Goal: Transaction & Acquisition: Obtain resource

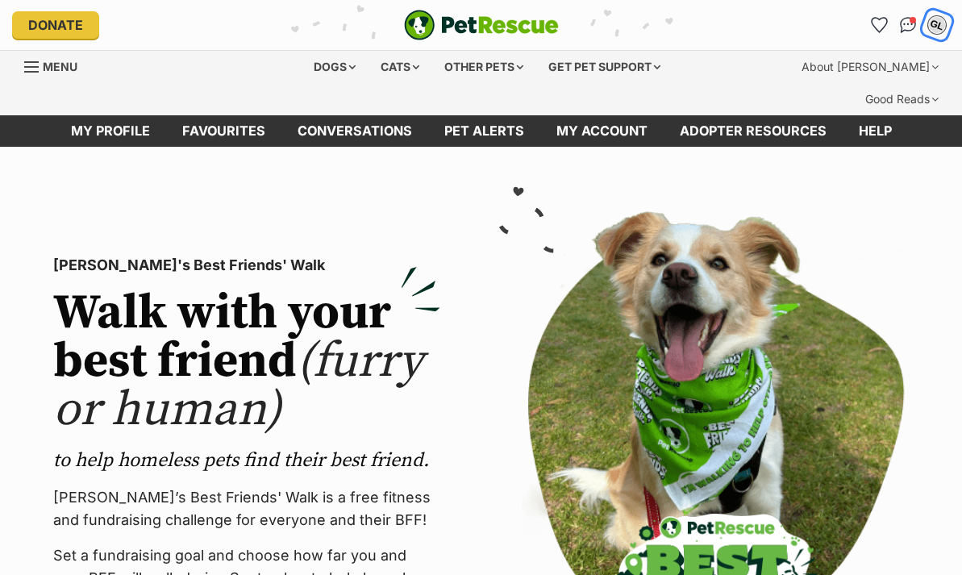
click at [936, 31] on div "GL" at bounding box center [936, 25] width 21 height 21
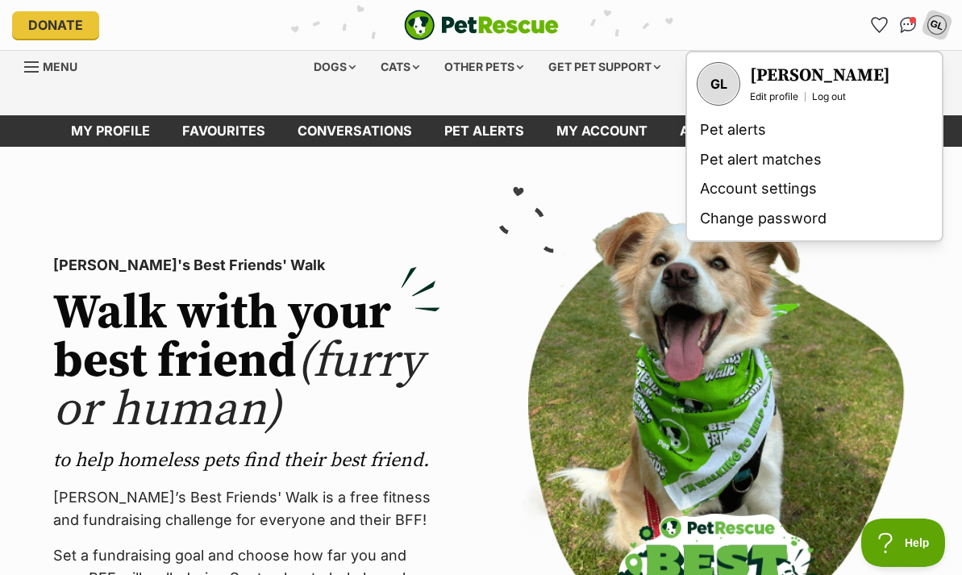
click at [778, 35] on div "GL My account GL Ginny Li Edit profile Log out Pet alerts Pet alert matches Acc…" at bounding box center [793, 25] width 313 height 26
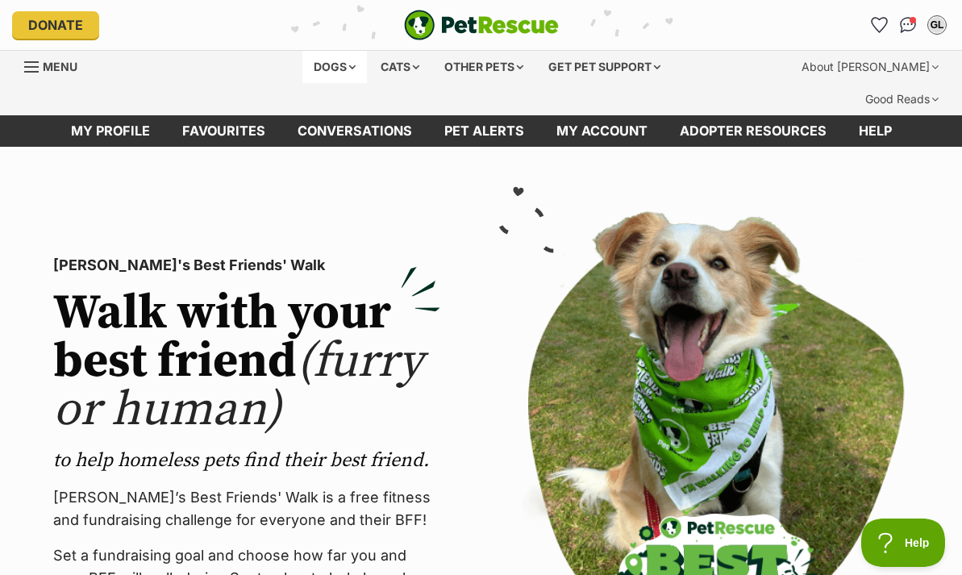
click at [352, 68] on div "Dogs" at bounding box center [334, 67] width 65 height 32
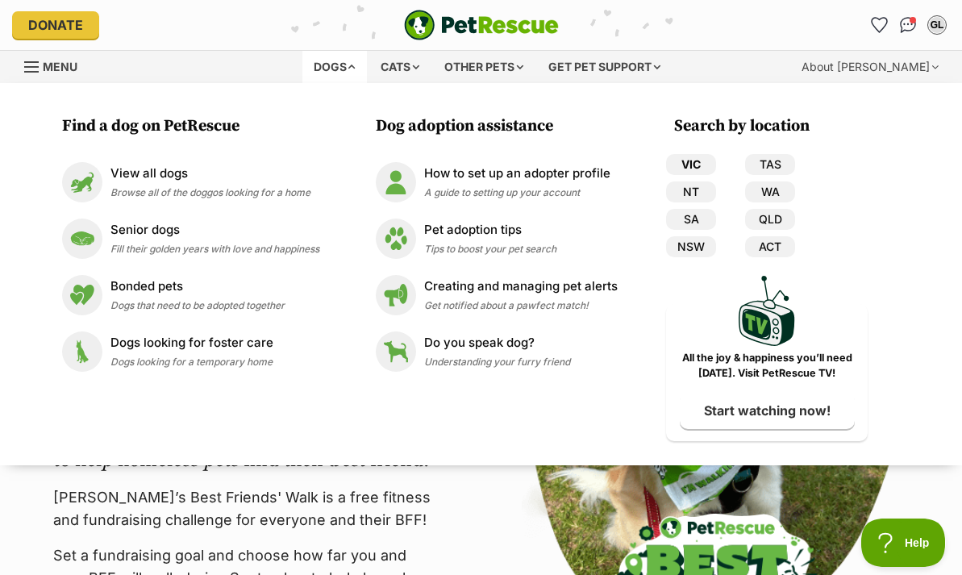
click at [679, 156] on link "VIC" at bounding box center [691, 164] width 50 height 21
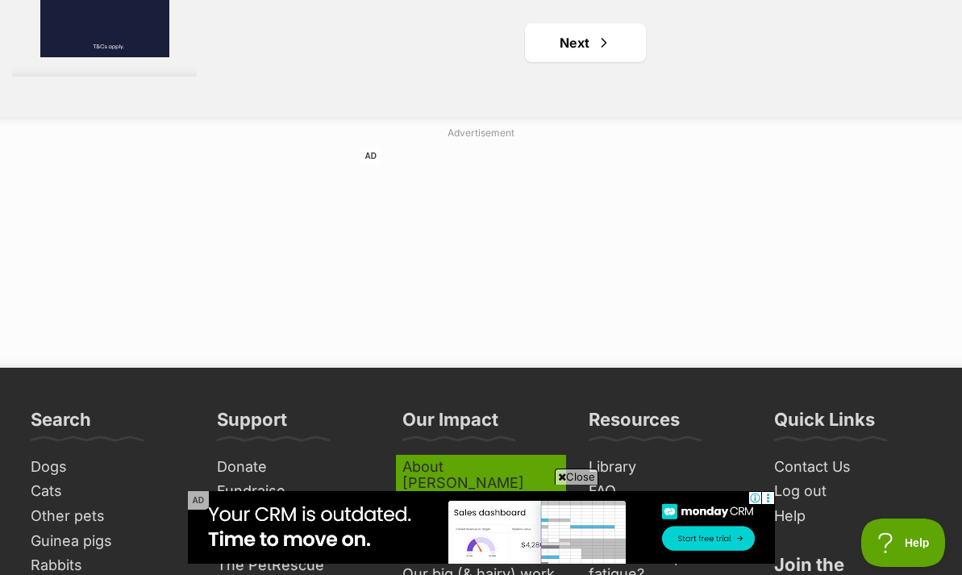
scroll to position [3754, 0]
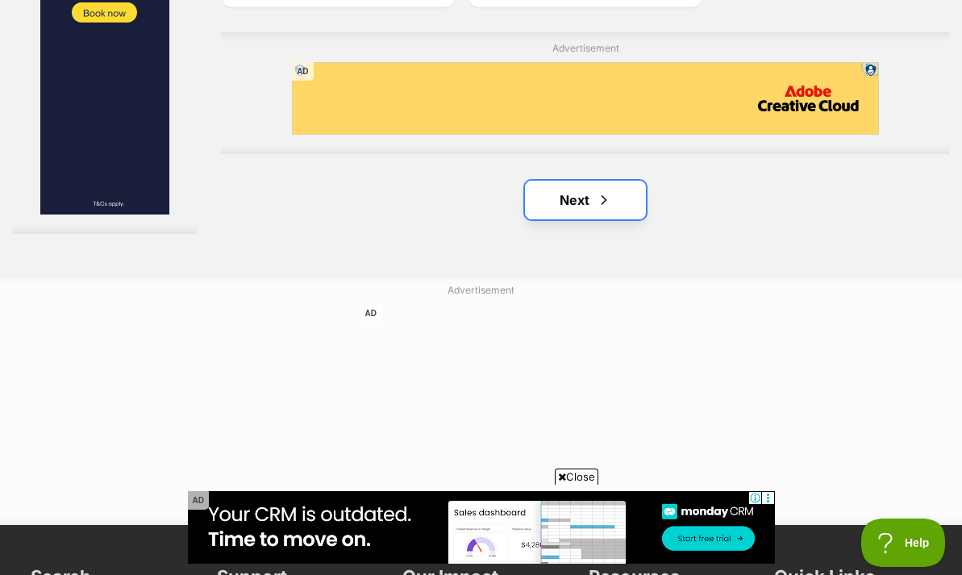
click at [568, 181] on link "Next" at bounding box center [585, 200] width 121 height 39
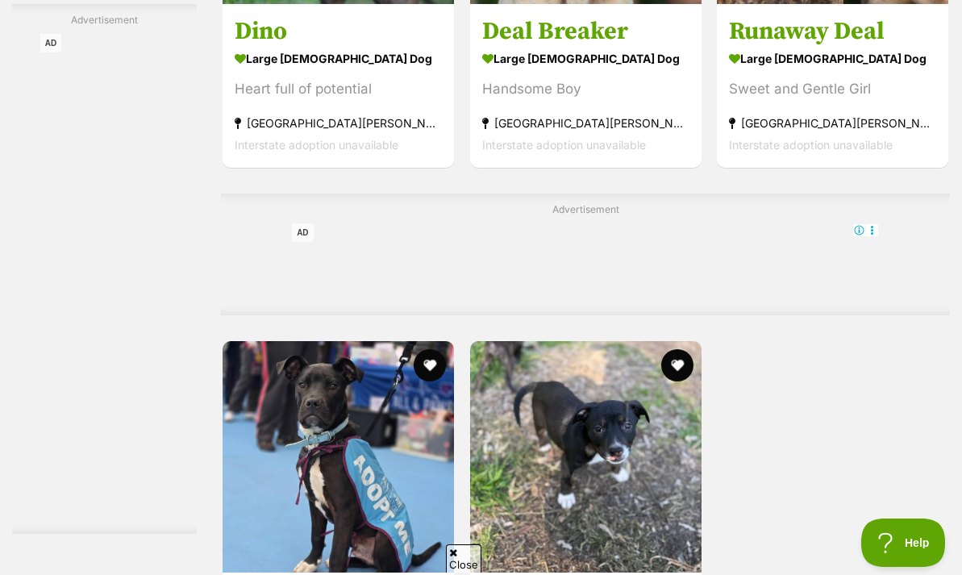
scroll to position [3495, 0]
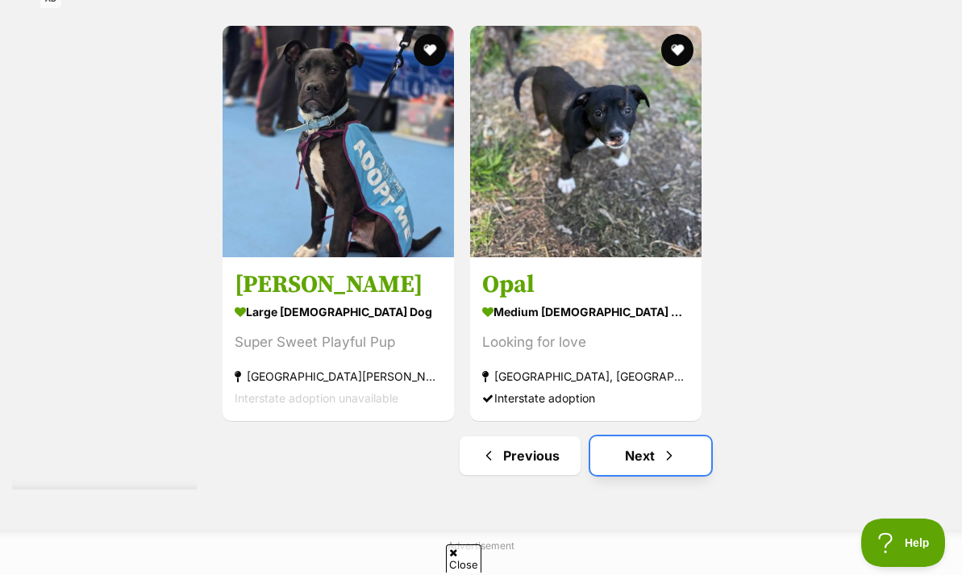
click at [668, 446] on span "Next page" at bounding box center [669, 455] width 16 height 19
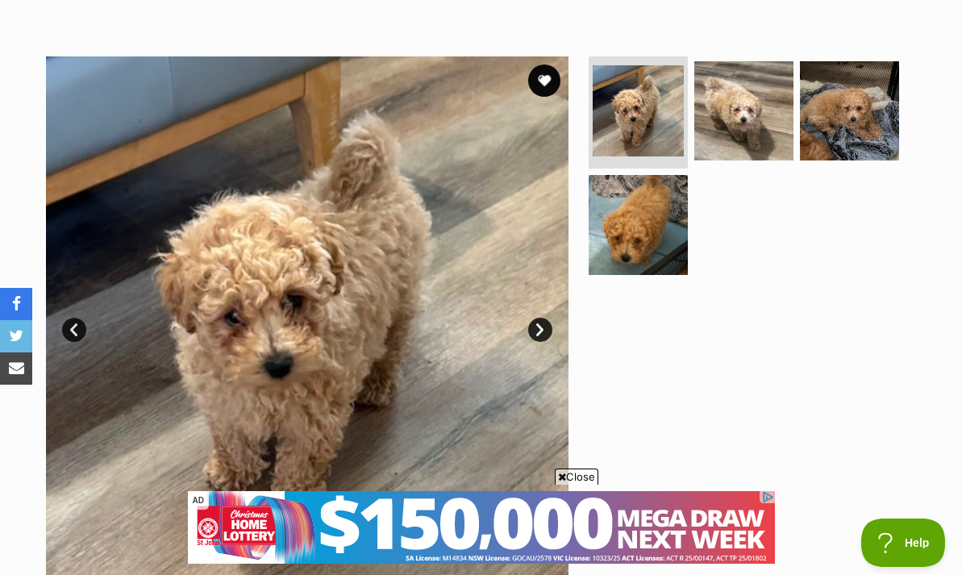
scroll to position [401, 0]
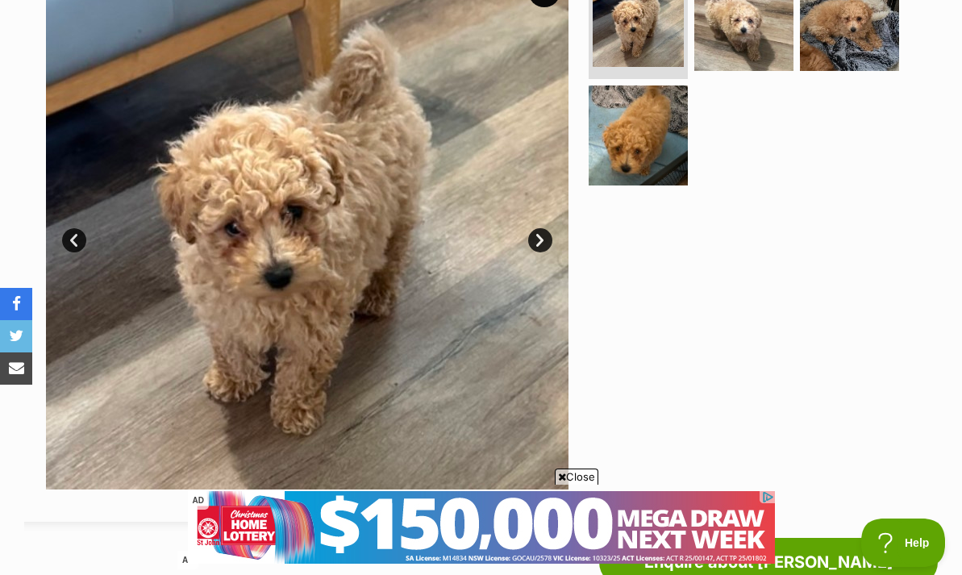
click at [538, 228] on link "Next" at bounding box center [540, 240] width 24 height 24
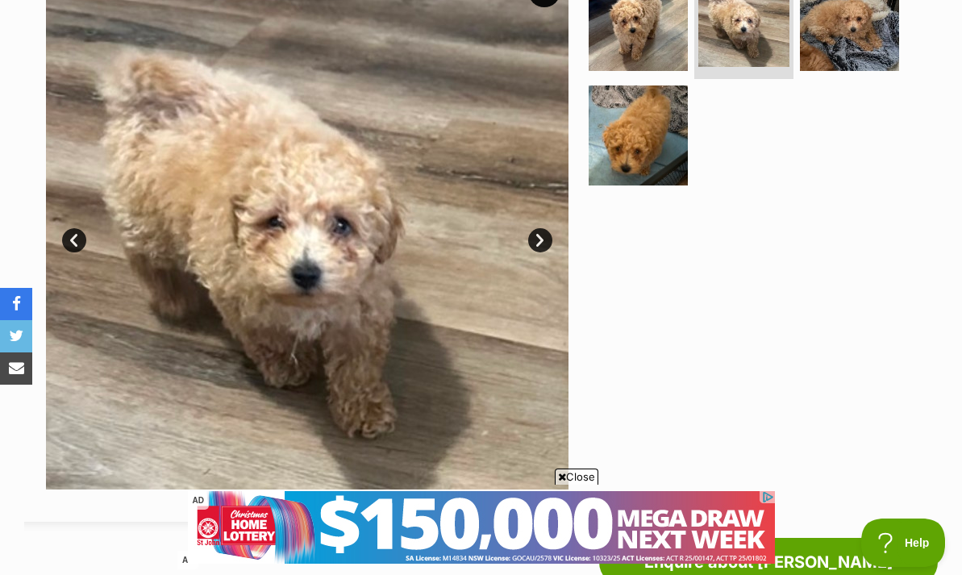
click at [537, 228] on link "Next" at bounding box center [540, 240] width 24 height 24
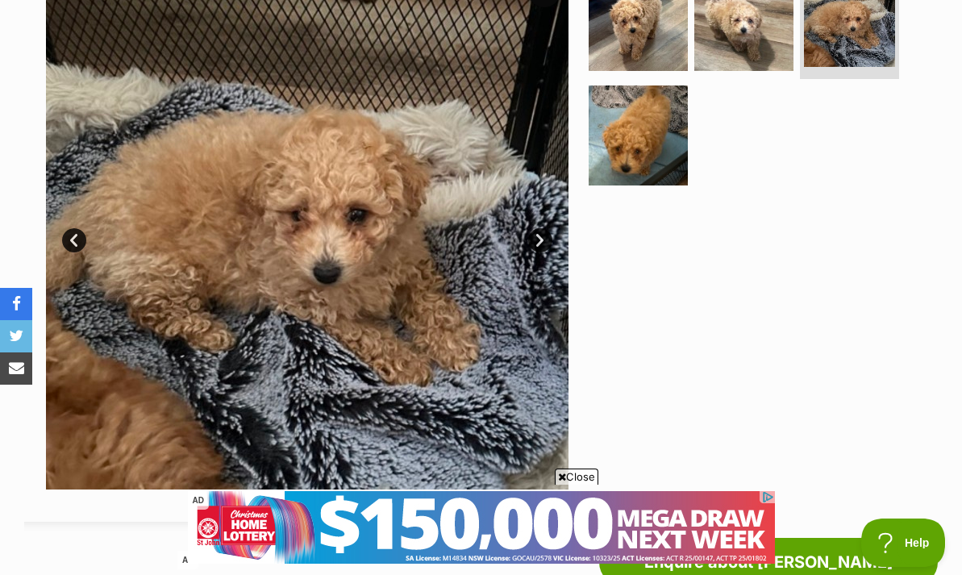
click at [537, 228] on link "Next" at bounding box center [540, 240] width 24 height 24
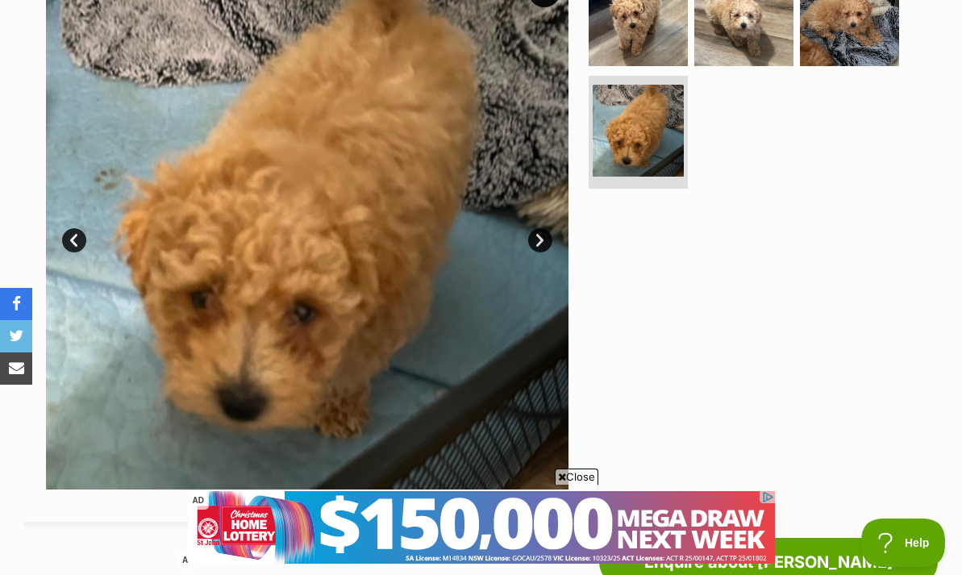
click at [537, 228] on link "Next" at bounding box center [540, 240] width 24 height 24
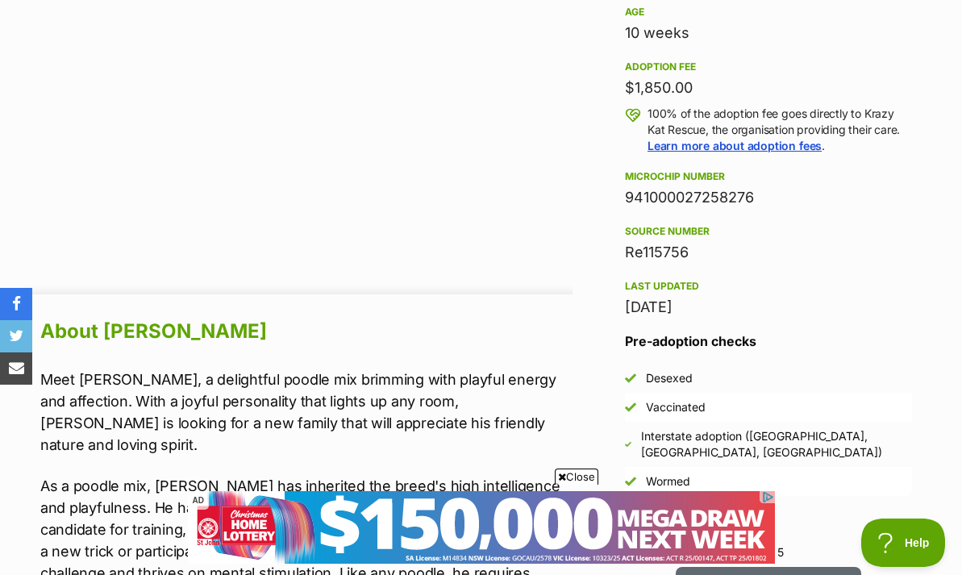
scroll to position [1274, 0]
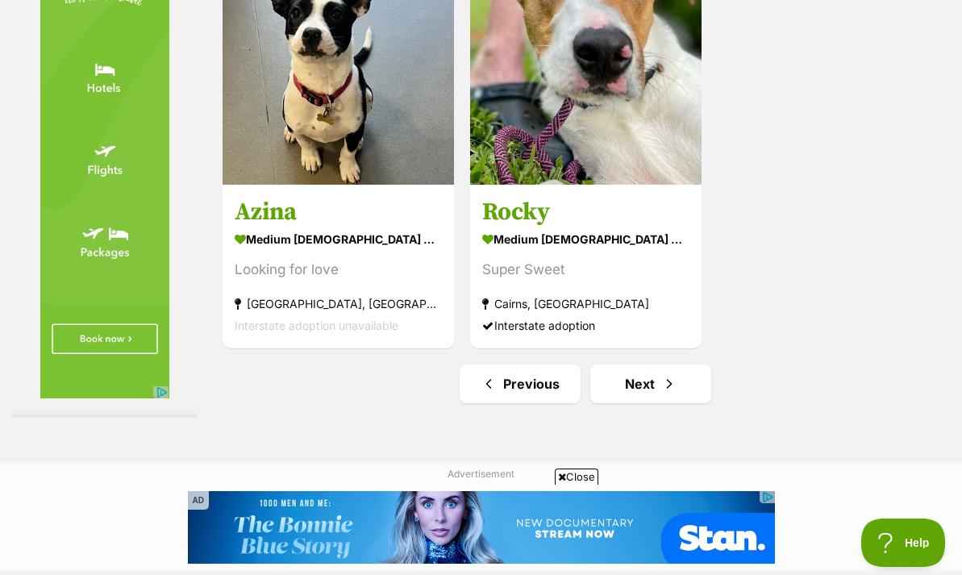
scroll to position [3722, 0]
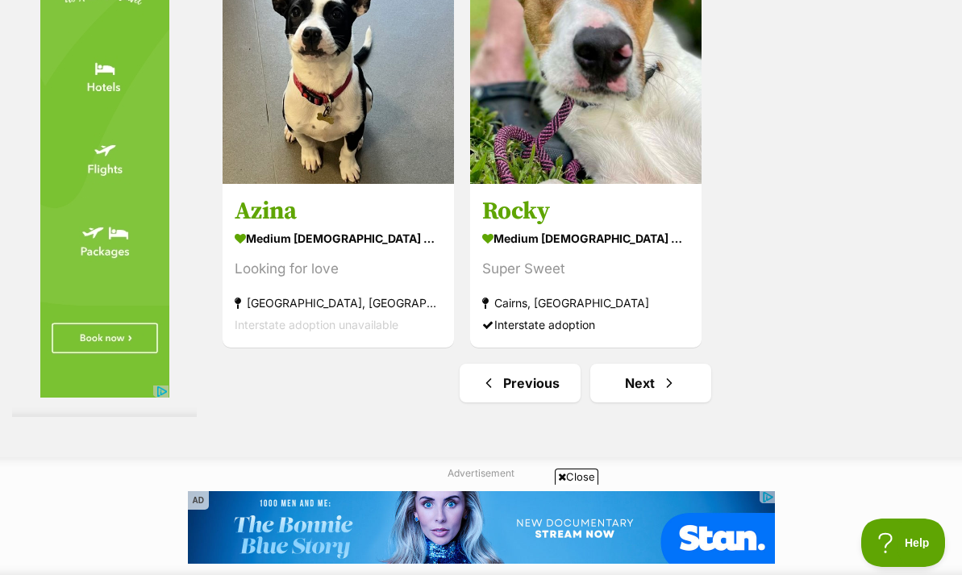
click at [631, 364] on link "Next" at bounding box center [650, 383] width 121 height 39
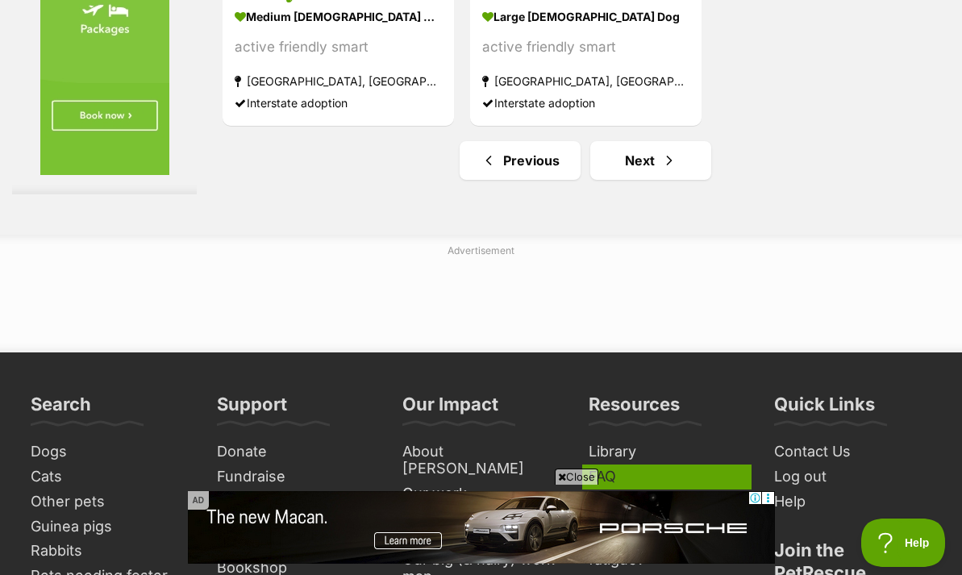
scroll to position [3546, 0]
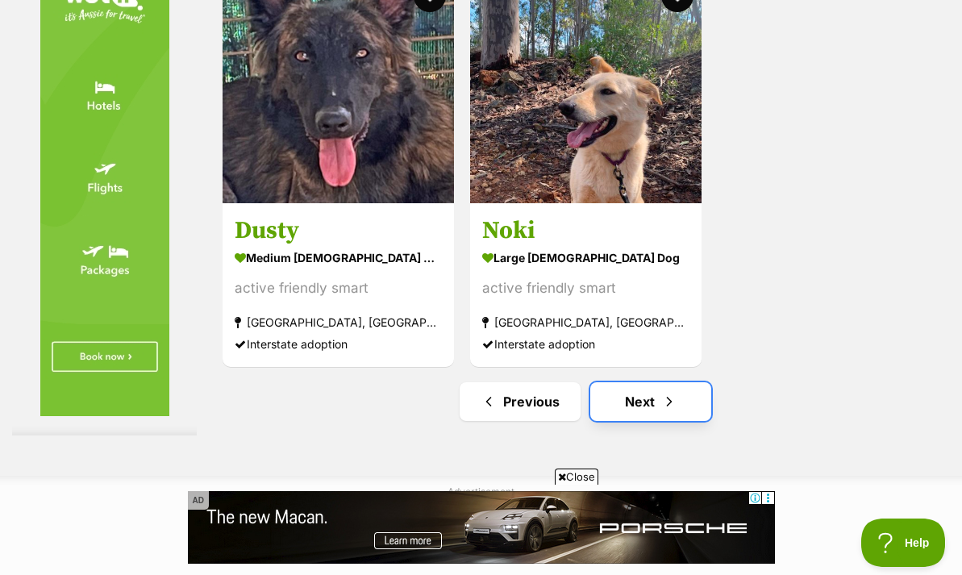
click at [634, 382] on link "Next" at bounding box center [650, 401] width 121 height 39
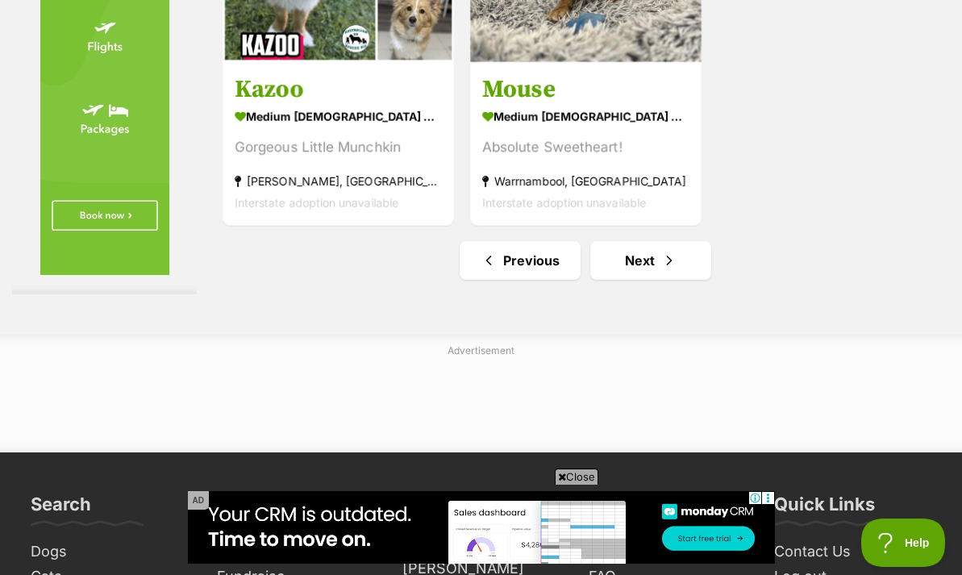
scroll to position [3691, 0]
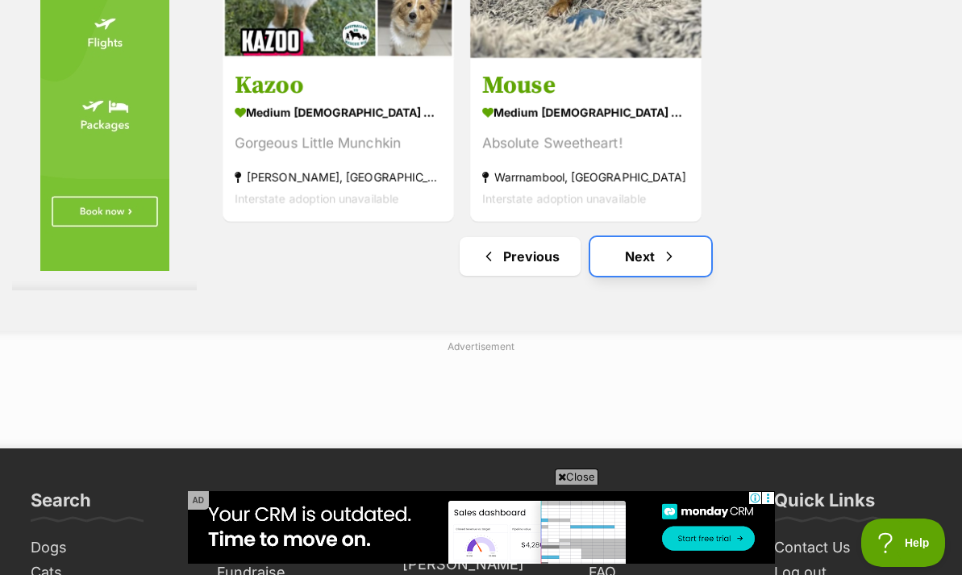
click at [638, 237] on link "Next" at bounding box center [650, 256] width 121 height 39
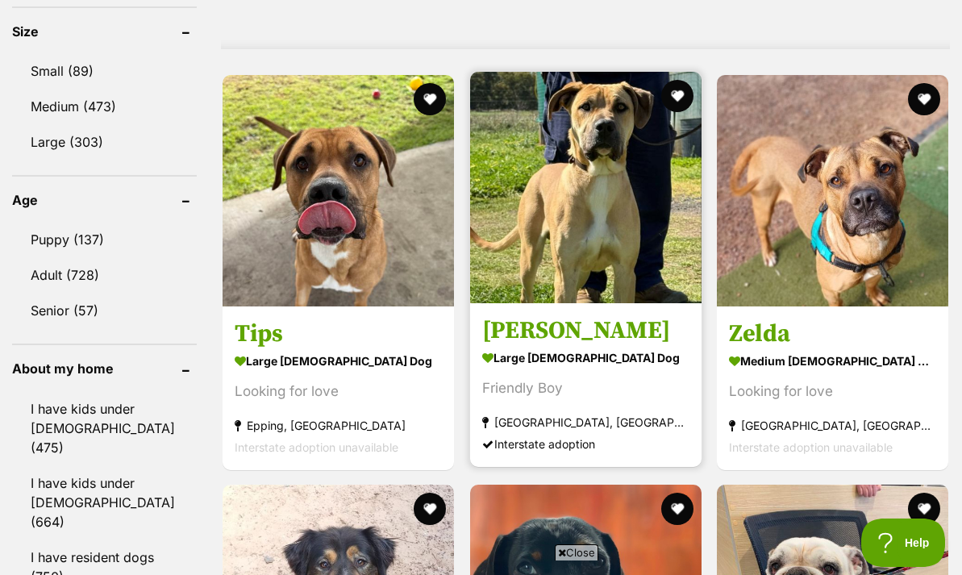
scroll to position [2199, 0]
